Goal: Information Seeking & Learning: Learn about a topic

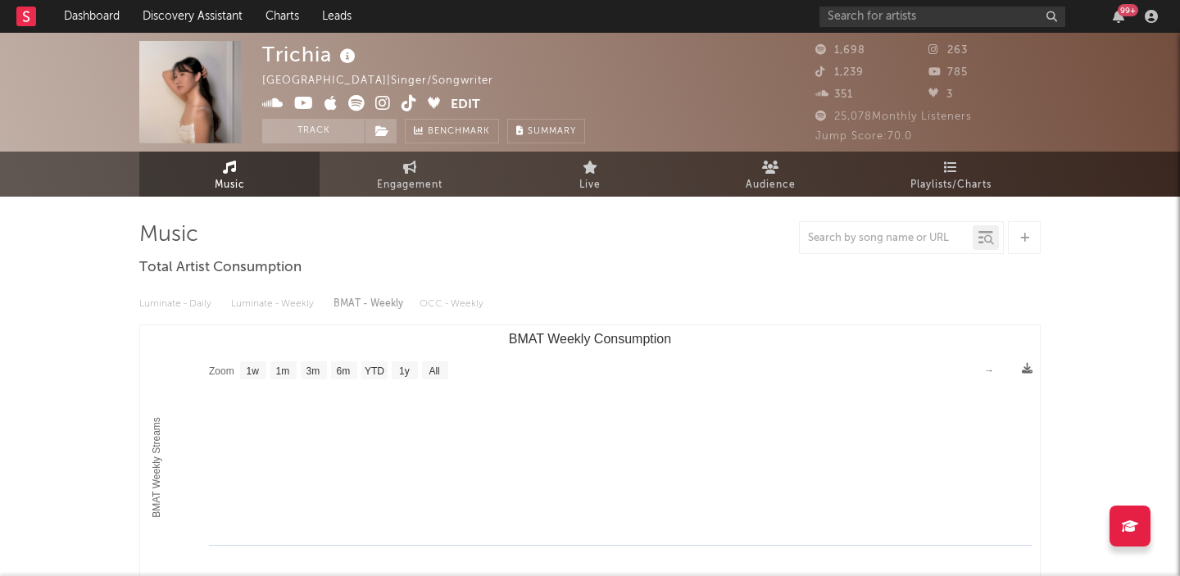
select select "1w"
select select "6m"
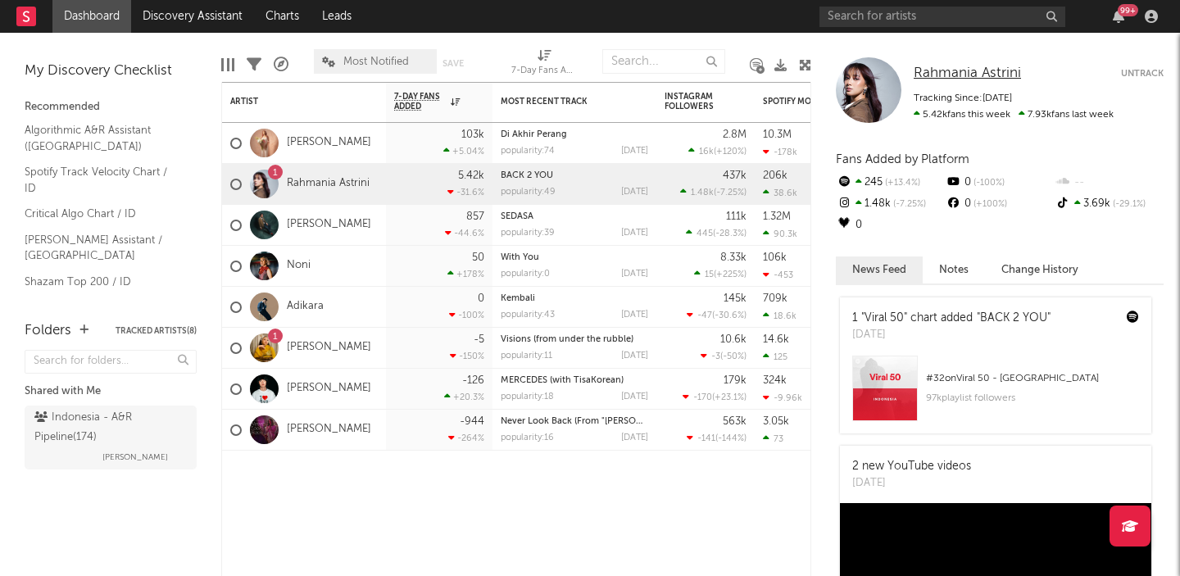
click at [934, 72] on span "Rahmania Astrini" at bounding box center [967, 73] width 107 height 14
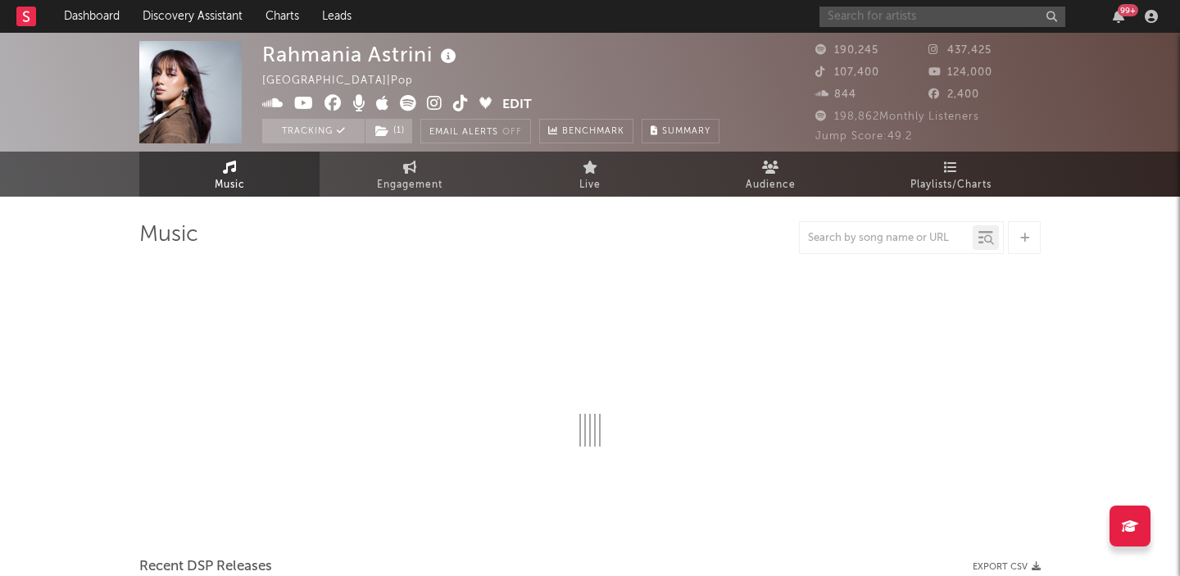
click at [944, 19] on input "text" at bounding box center [942, 17] width 246 height 20
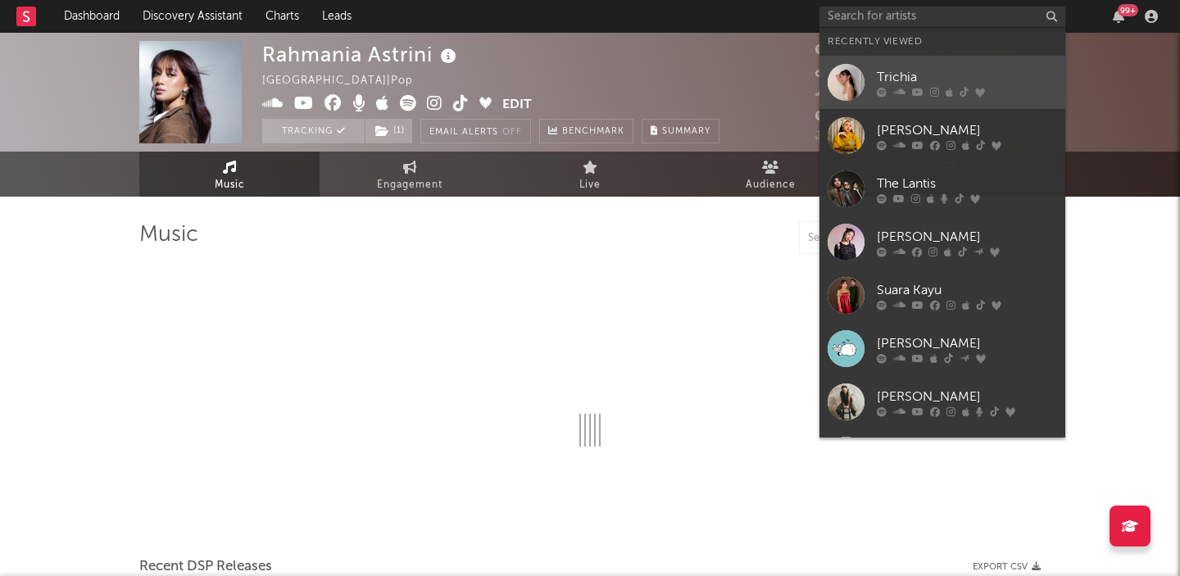
click at [918, 69] on div "Trichia" at bounding box center [967, 77] width 180 height 20
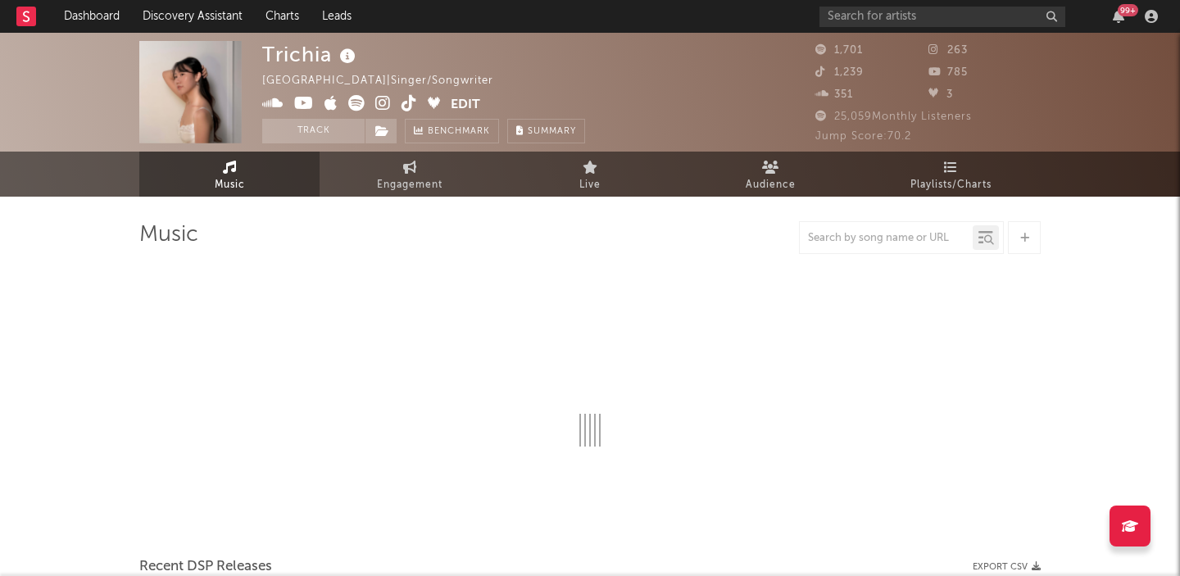
select select "1w"
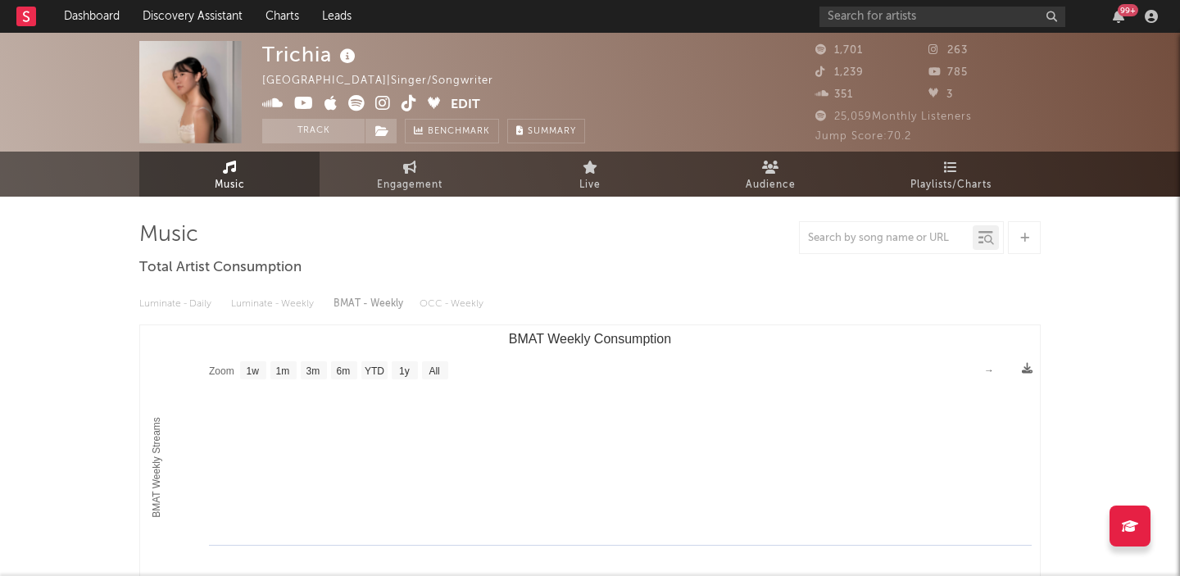
select select "6m"
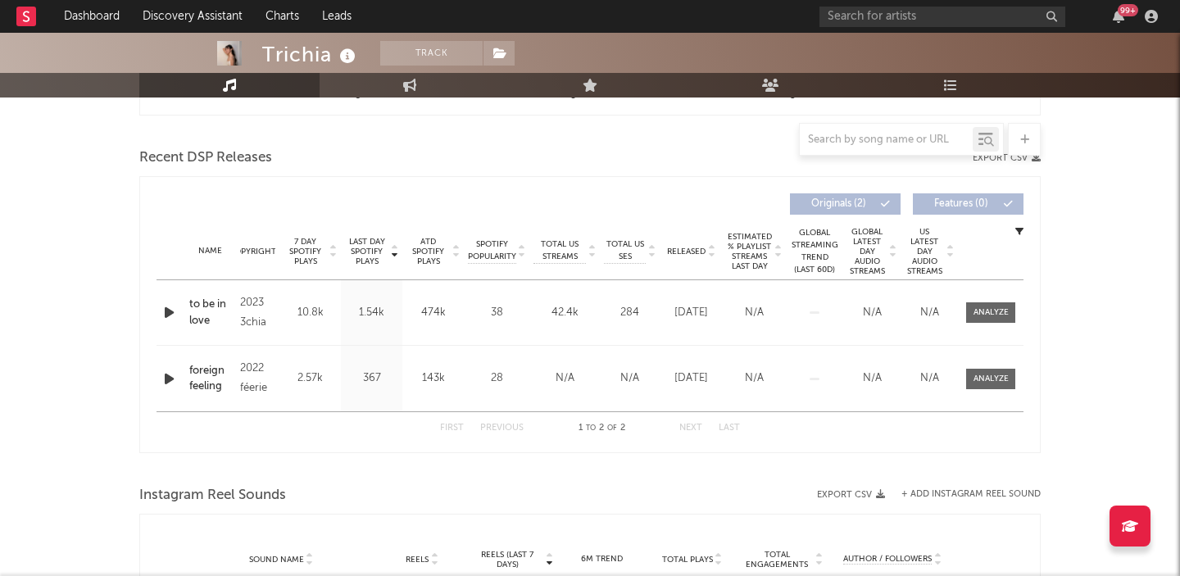
scroll to position [547, 0]
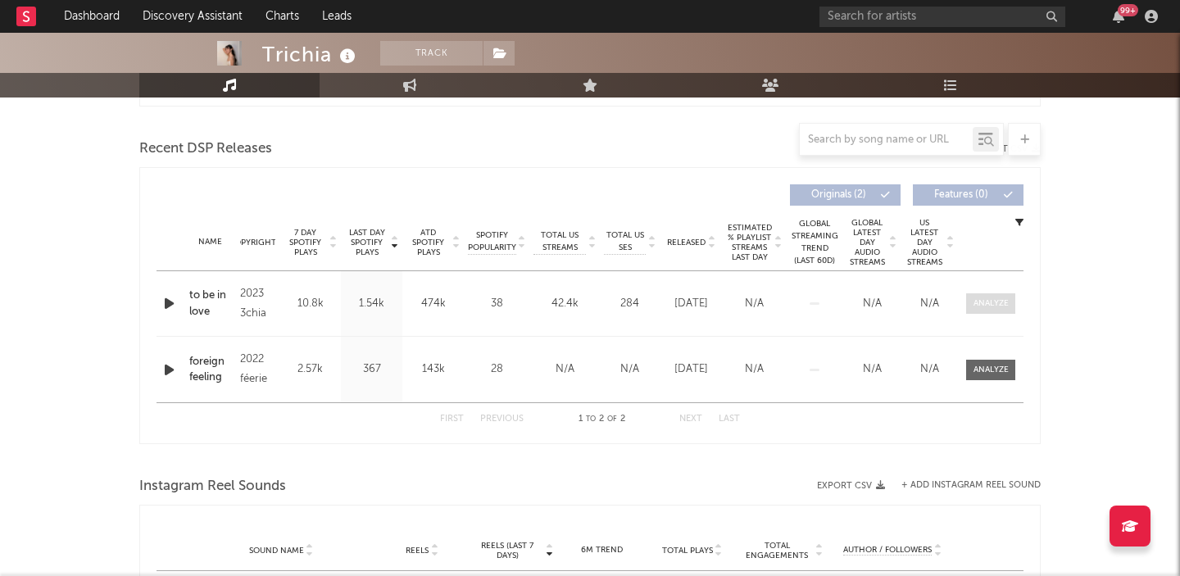
click at [998, 302] on div at bounding box center [990, 303] width 35 height 12
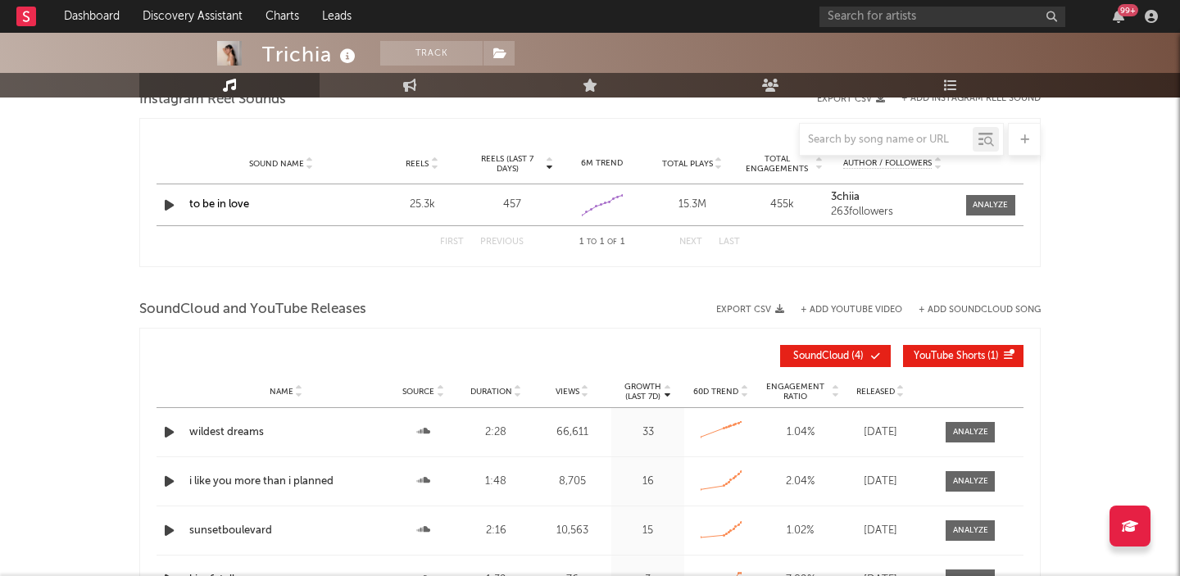
scroll to position [1710, 0]
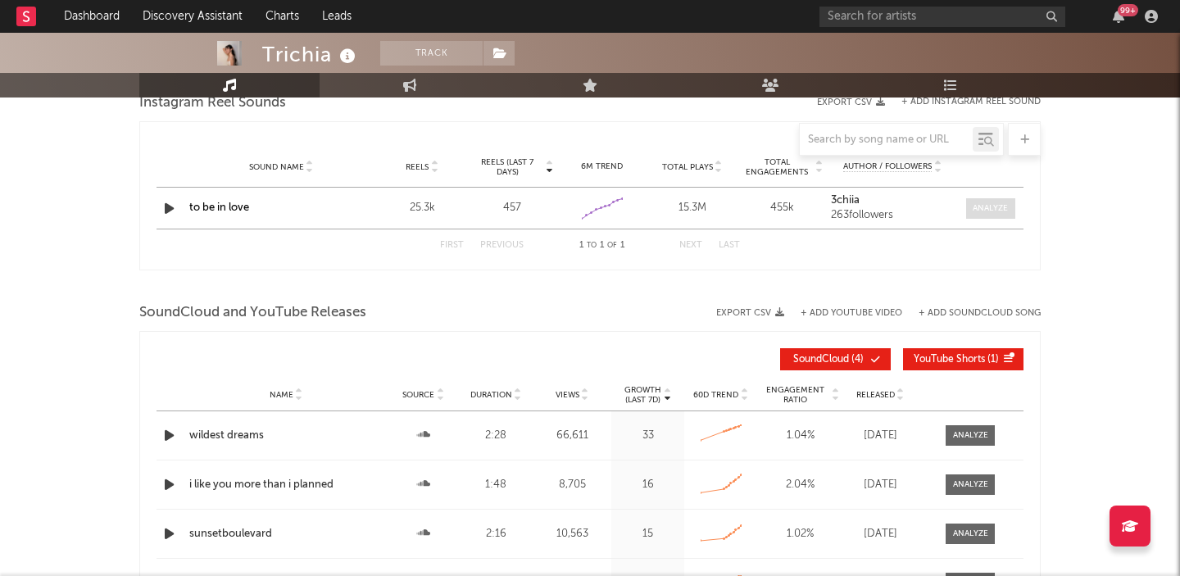
click at [983, 210] on div at bounding box center [990, 208] width 35 height 12
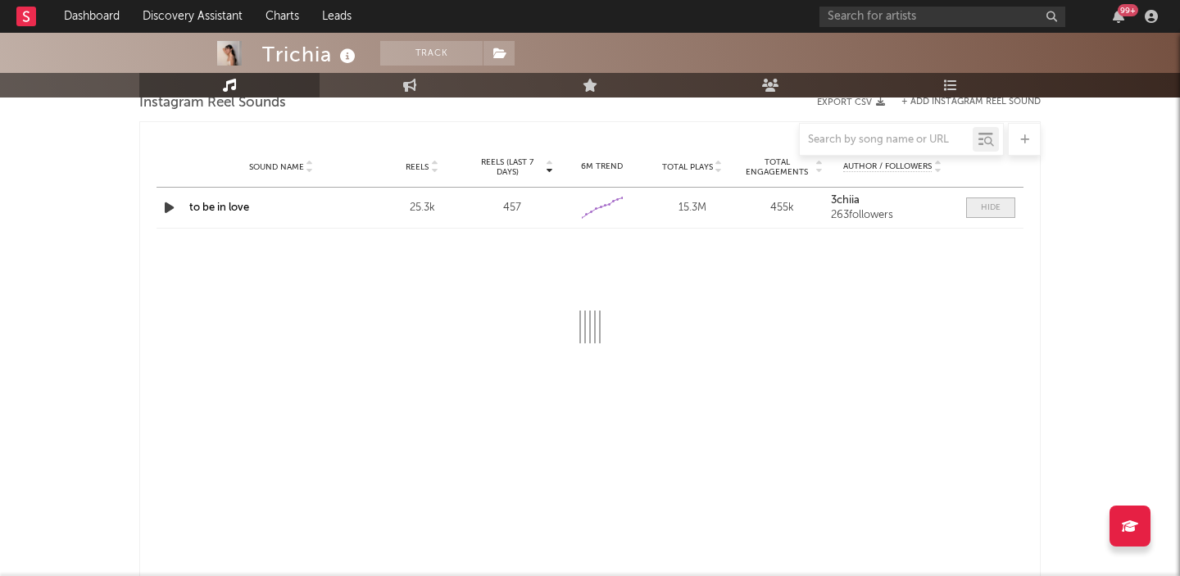
select select "6m"
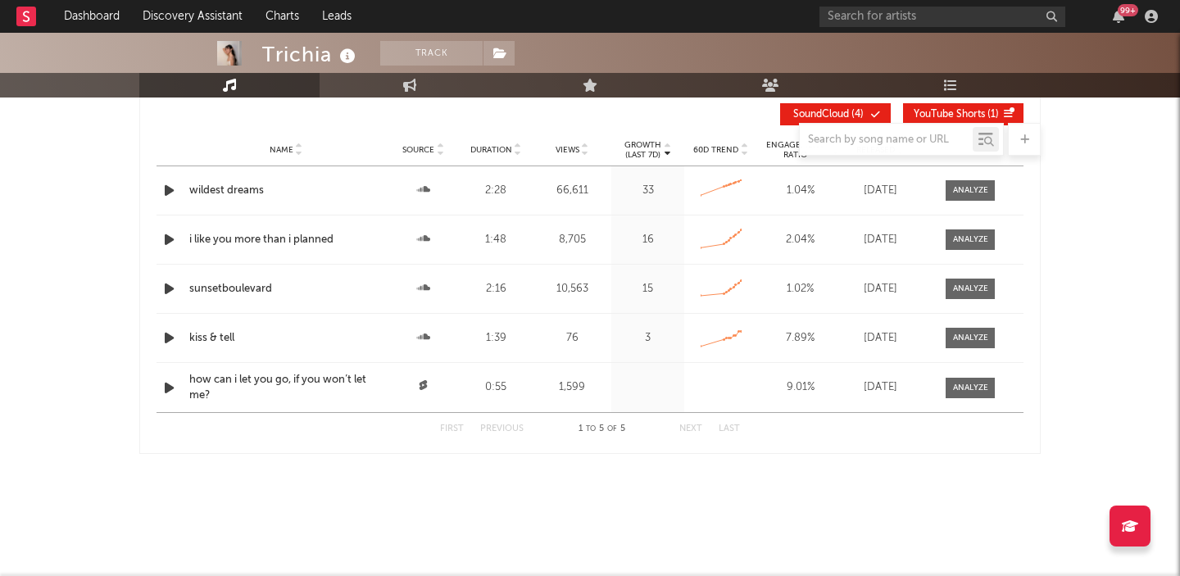
scroll to position [2235, 0]
